Goal: Task Accomplishment & Management: Manage account settings

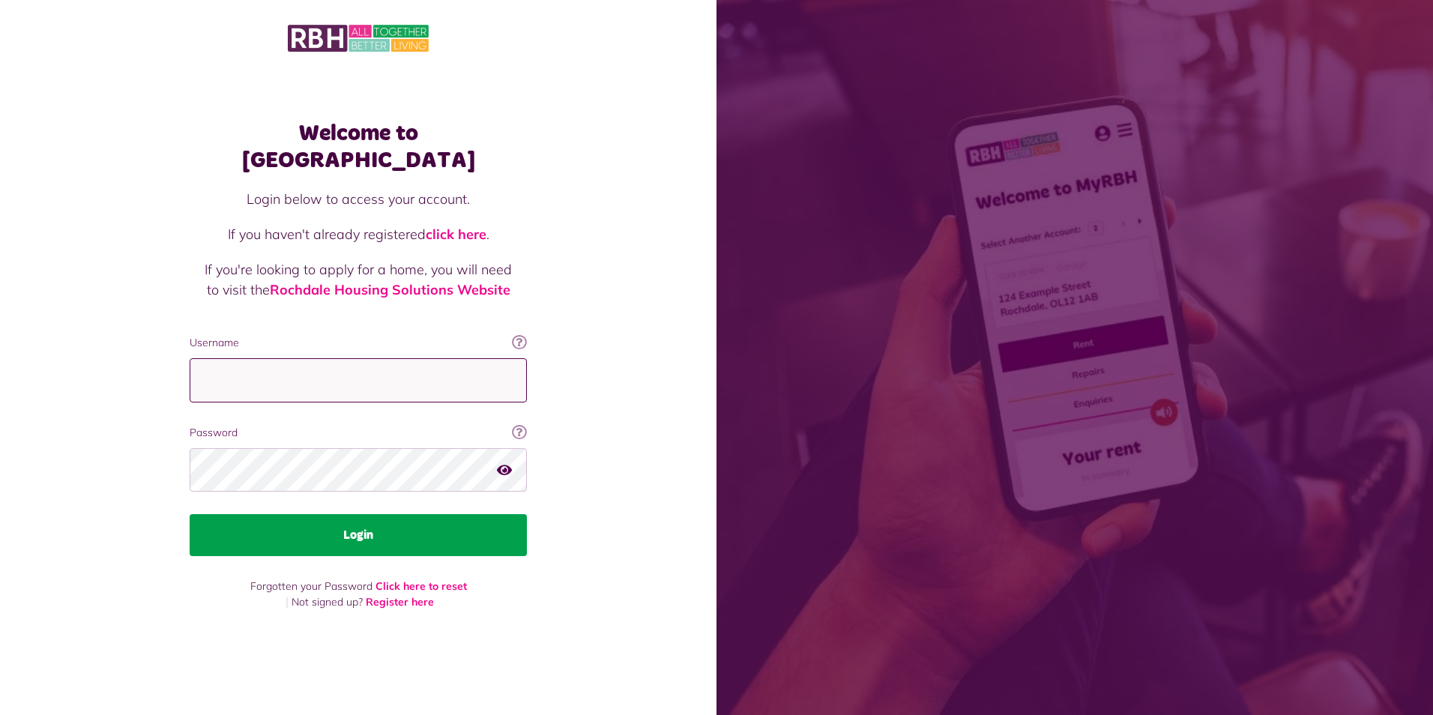
type input "**********"
click at [355, 522] on button "Login" at bounding box center [358, 535] width 337 height 42
click at [364, 521] on button "Login" at bounding box center [358, 535] width 337 height 42
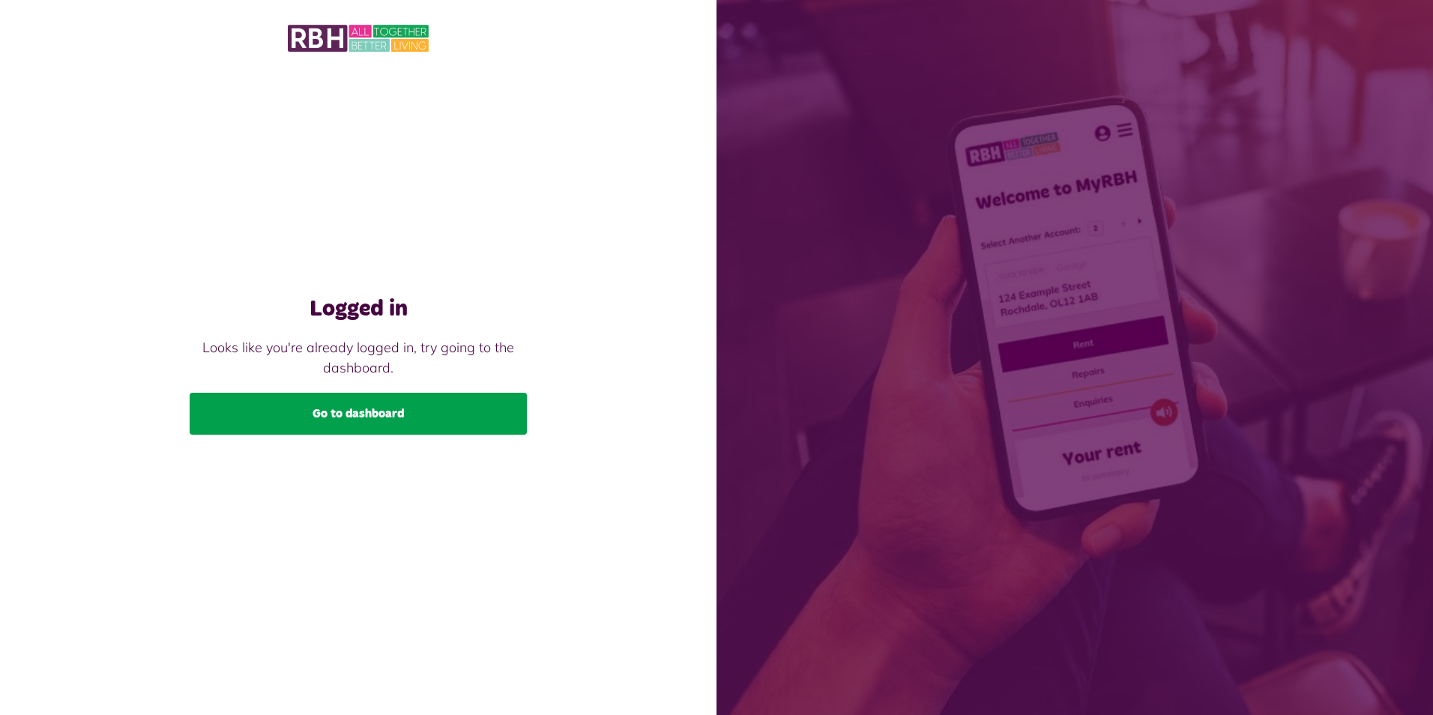
click at [352, 408] on link "Go to dashboard" at bounding box center [358, 414] width 337 height 42
